Goal: Browse casually

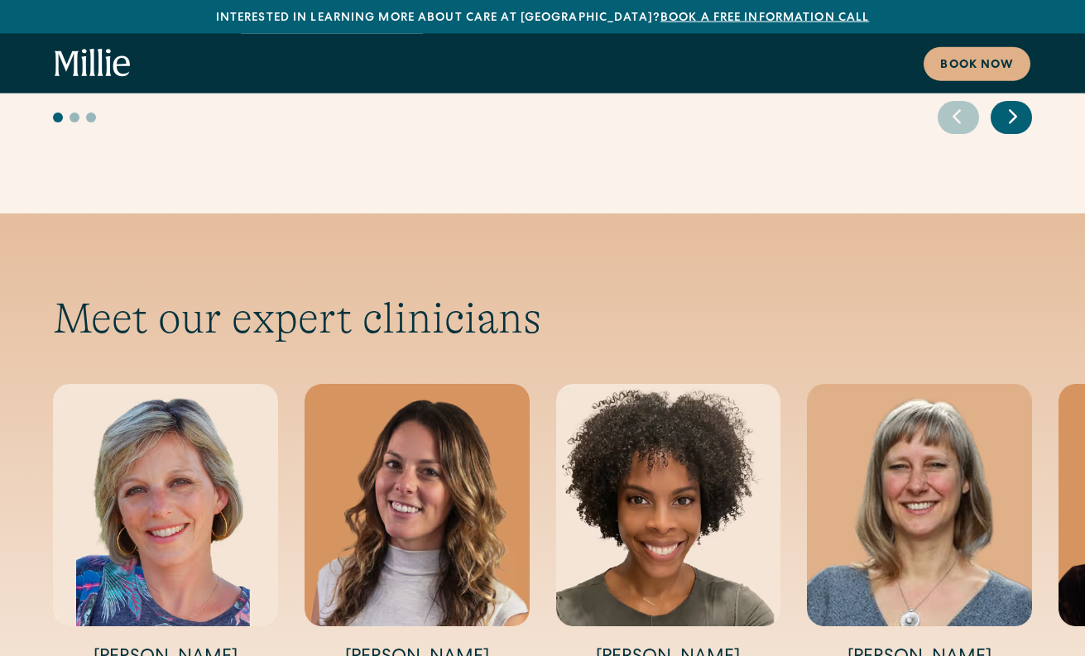
scroll to position [5405, 0]
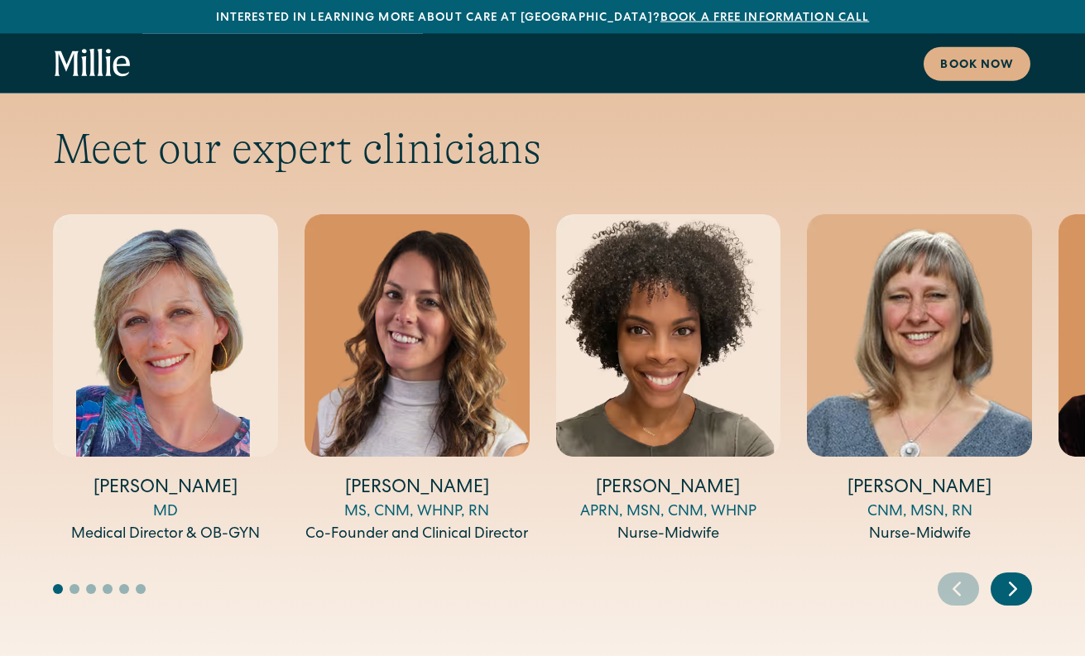
click at [1018, 576] on icon "Next slide" at bounding box center [1013, 589] width 25 height 26
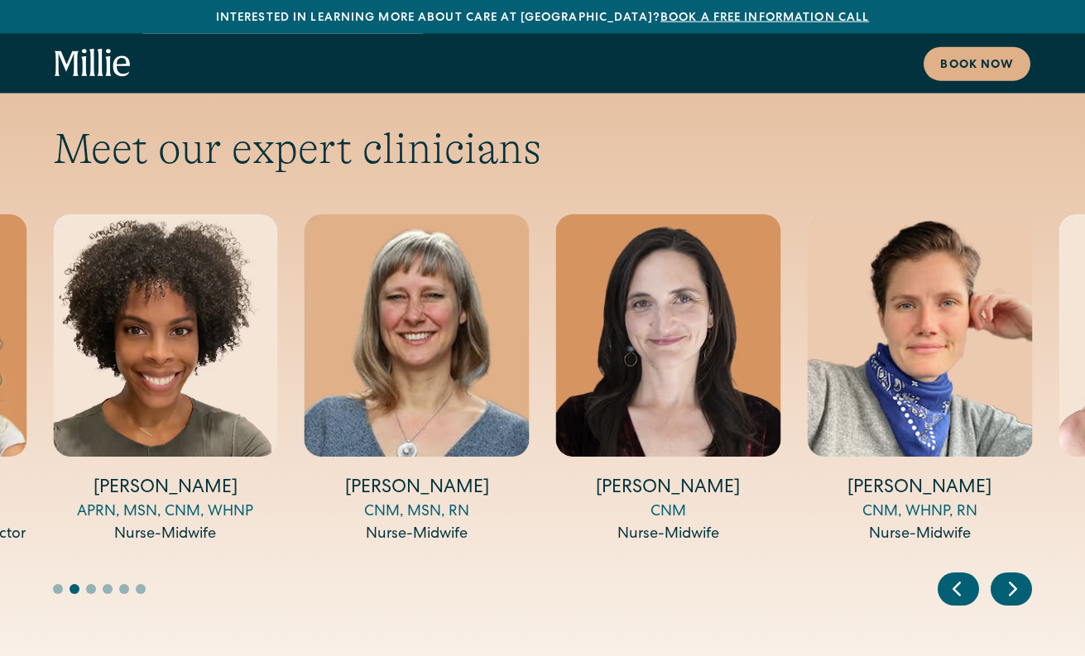
click at [1017, 576] on icon "Next slide" at bounding box center [1013, 589] width 25 height 26
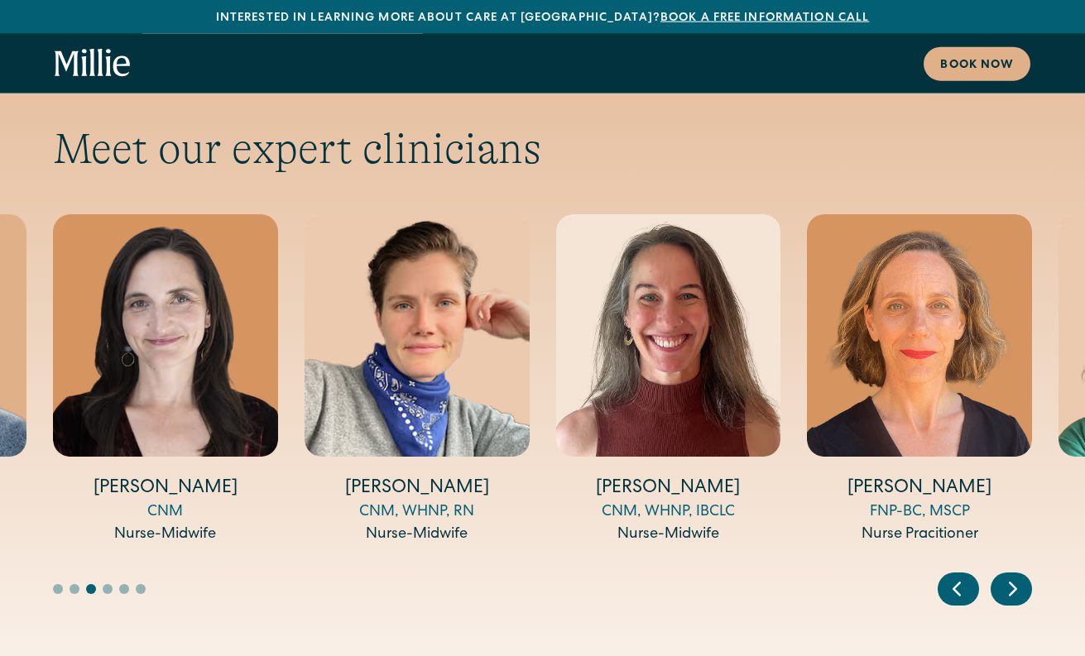
click at [1017, 576] on icon "Next slide" at bounding box center [1013, 589] width 25 height 26
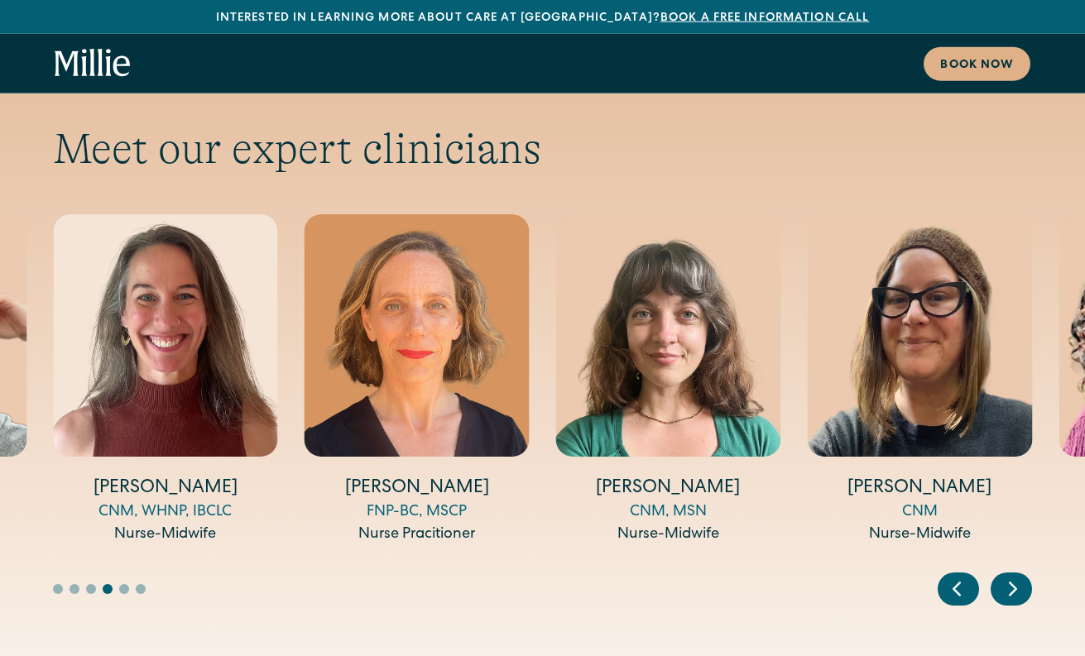
click at [1017, 576] on icon "Next slide" at bounding box center [1013, 589] width 25 height 26
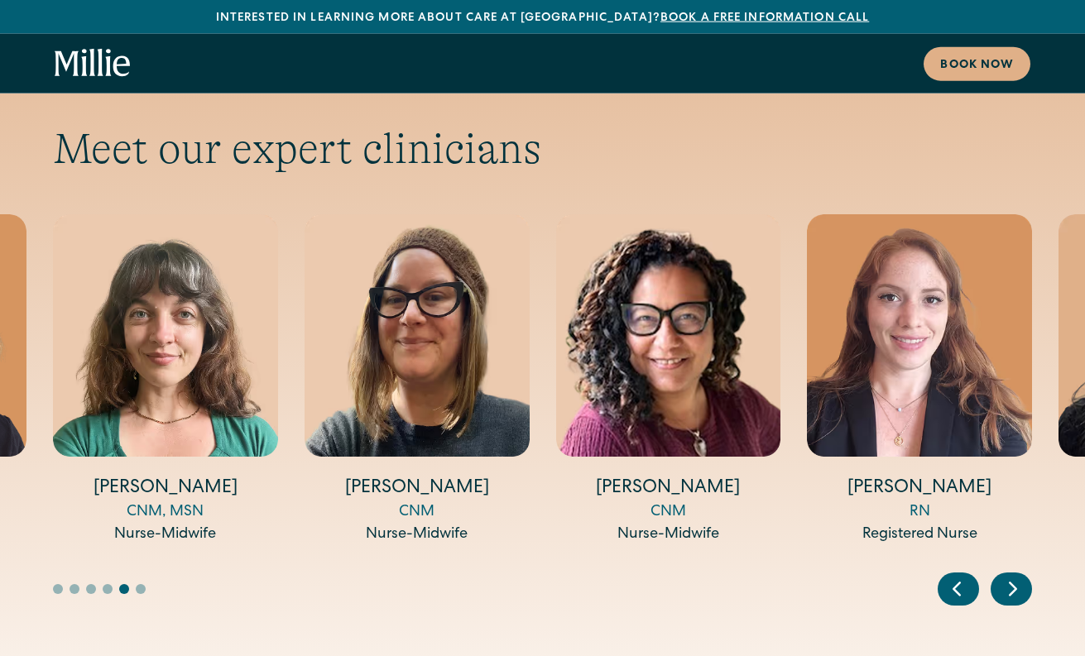
click at [1017, 576] on icon "Next slide" at bounding box center [1013, 589] width 25 height 26
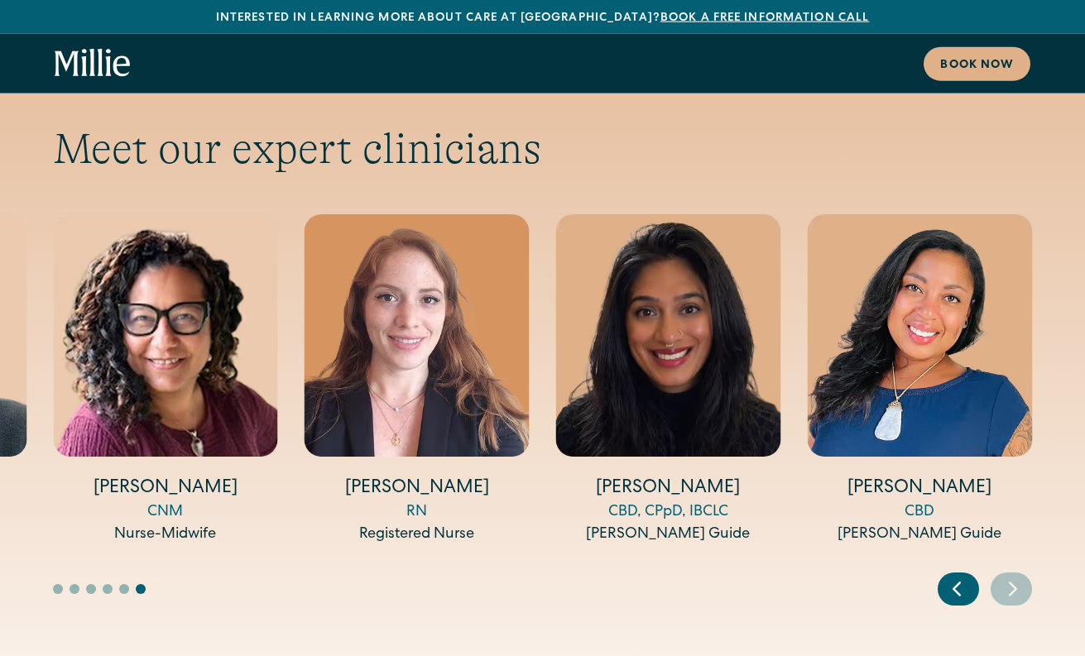
click at [1017, 576] on icon "Next slide" at bounding box center [1013, 589] width 25 height 26
click at [958, 576] on icon "Previous slide" at bounding box center [957, 589] width 25 height 26
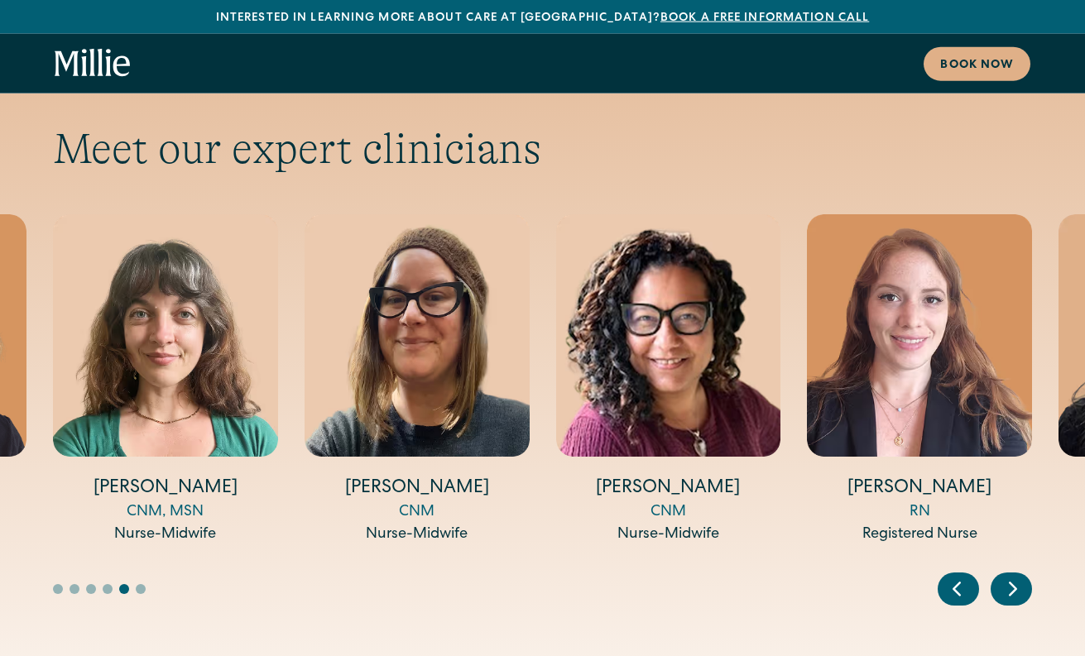
click at [958, 576] on icon "Previous slide" at bounding box center [957, 589] width 25 height 26
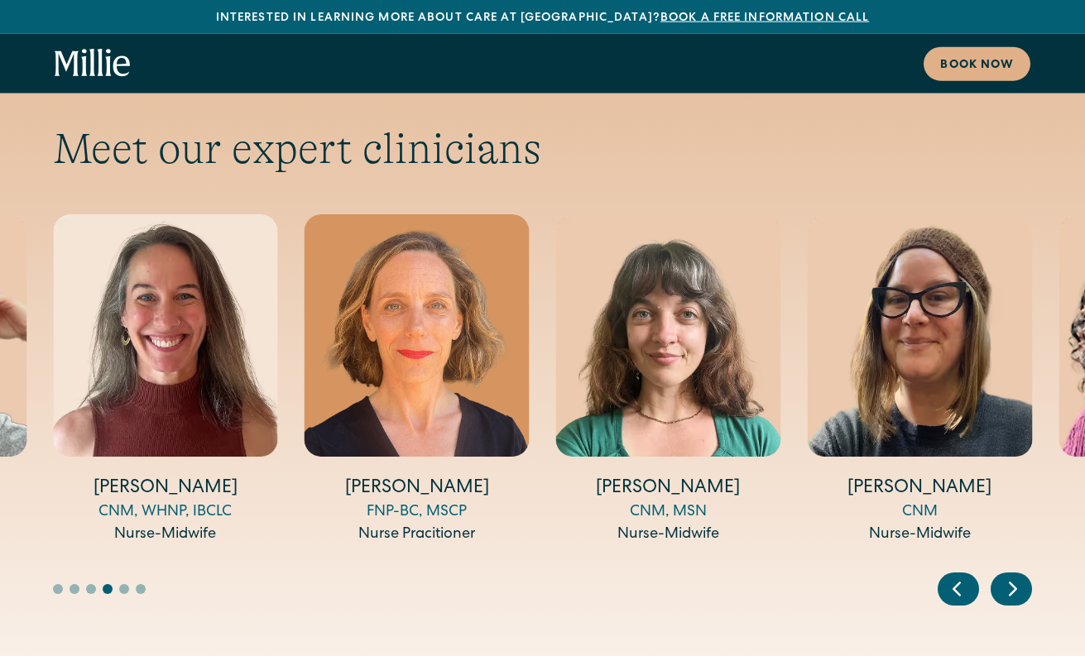
click at [958, 576] on icon "Previous slide" at bounding box center [957, 589] width 25 height 26
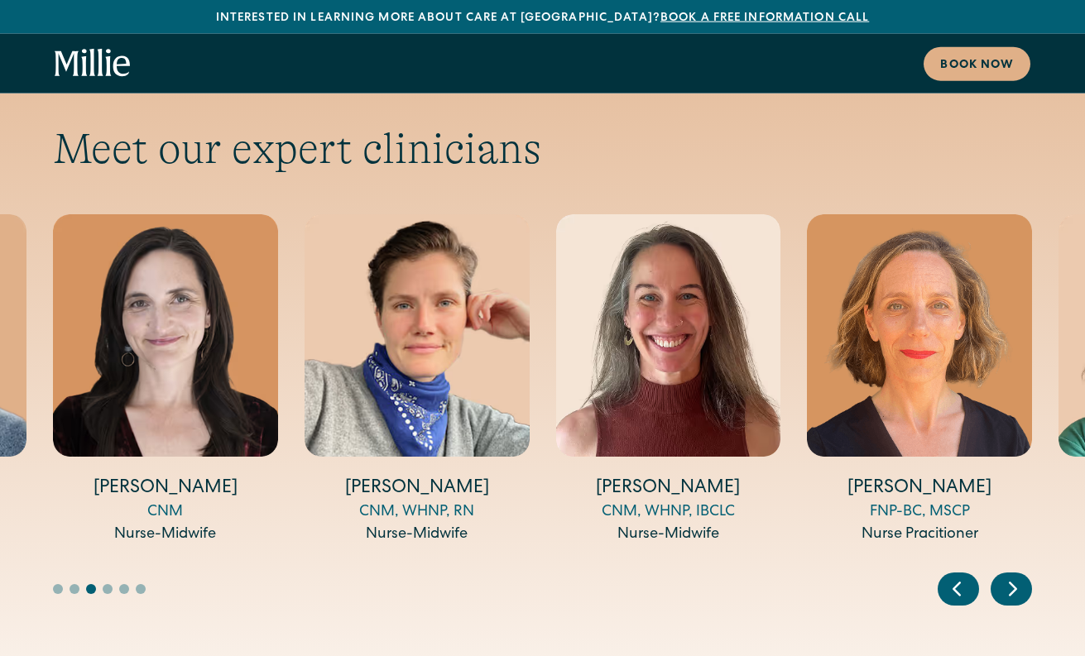
click at [957, 584] on icon "Previous slide" at bounding box center [957, 590] width 7 height 12
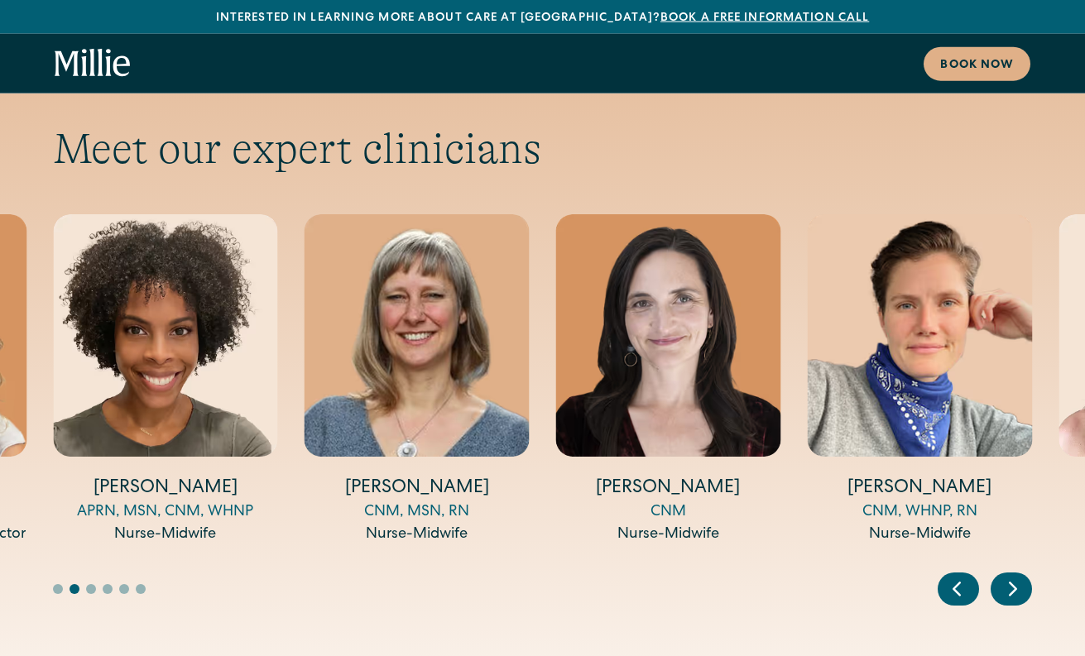
click at [957, 584] on icon "Previous slide" at bounding box center [957, 590] width 7 height 12
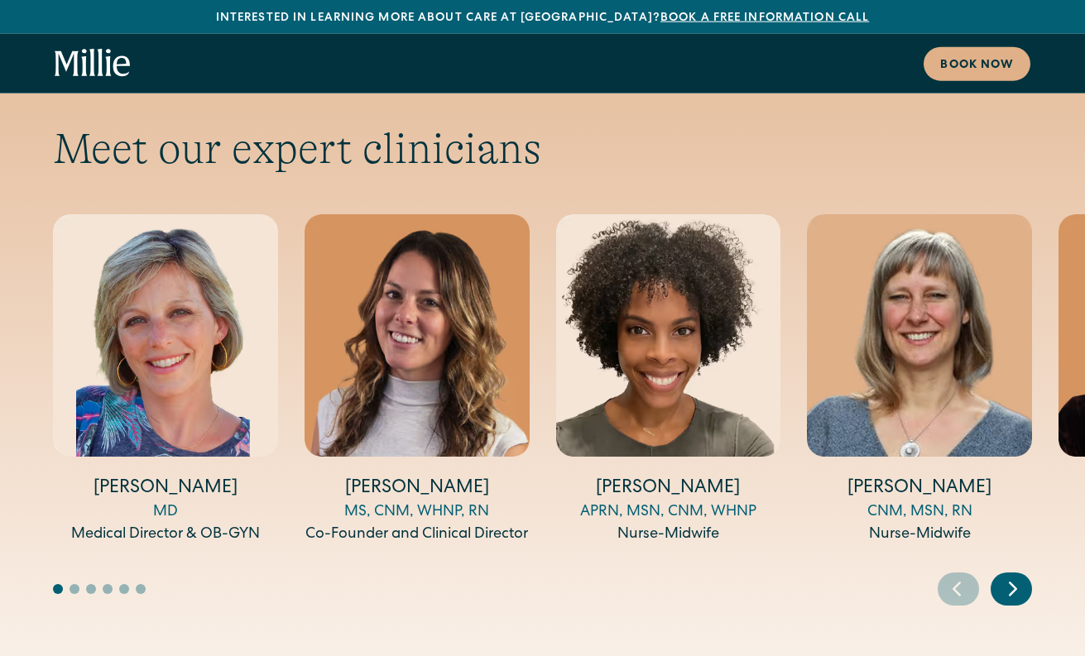
click at [957, 584] on icon "Previous slide" at bounding box center [957, 590] width 7 height 12
